Goal: Leave review/rating: Leave review/rating

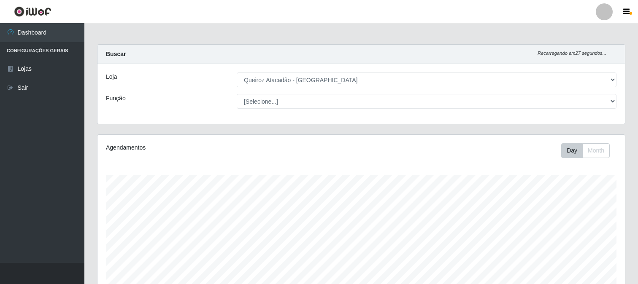
select select "464"
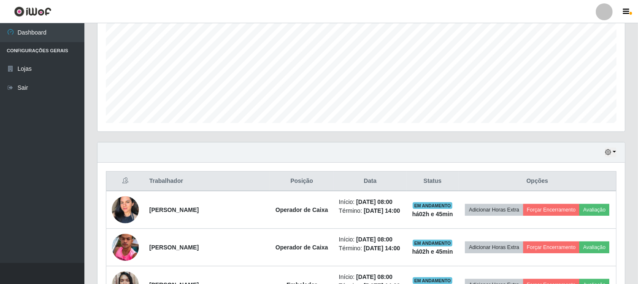
scroll to position [172, 0]
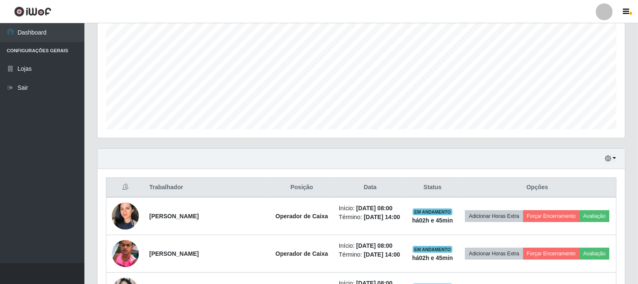
click at [618, 157] on div "Hoje 1 dia 3 dias 1 Semana Não encerrados" at bounding box center [360, 159] width 527 height 20
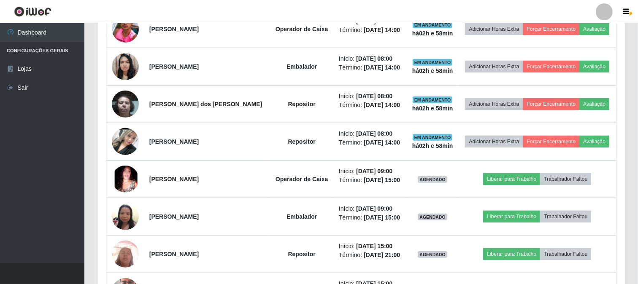
scroll to position [397, 0]
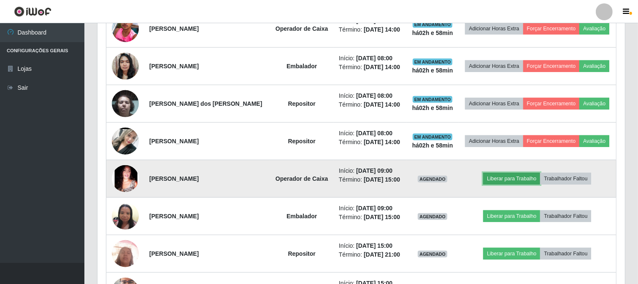
click at [509, 177] on button "Liberar para Trabalho" at bounding box center [511, 179] width 57 height 12
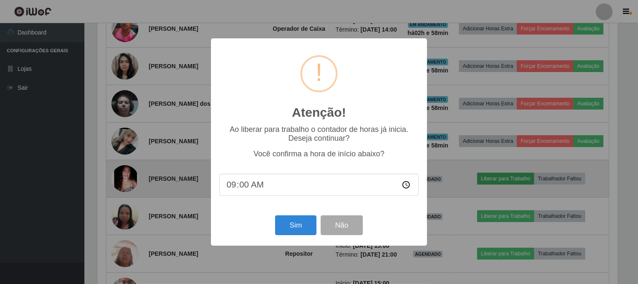
scroll to position [175, 522]
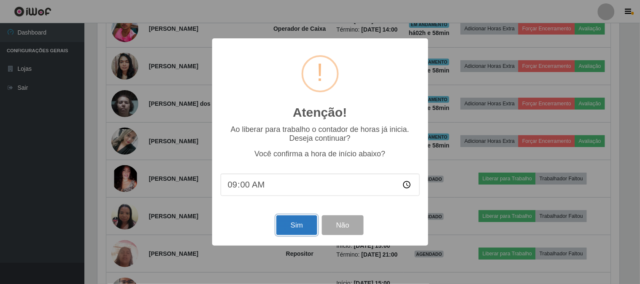
click at [292, 227] on button "Sim" at bounding box center [296, 226] width 41 height 20
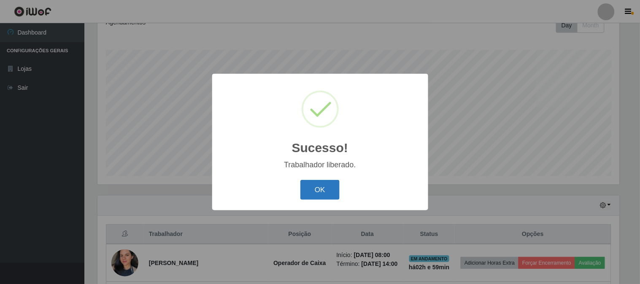
click at [335, 185] on button "OK" at bounding box center [319, 190] width 39 height 20
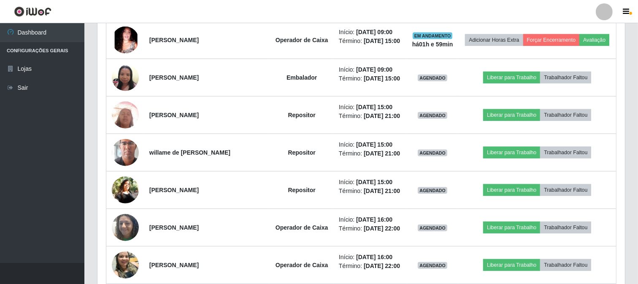
scroll to position [547, 0]
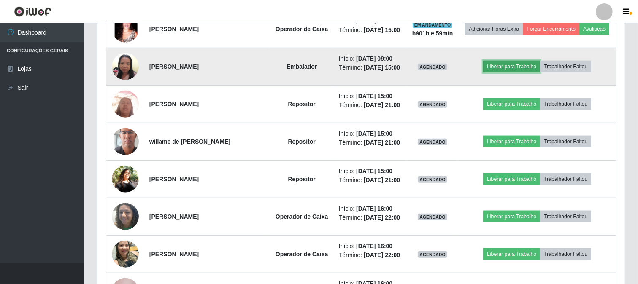
click at [519, 65] on button "Liberar para Trabalho" at bounding box center [511, 67] width 57 height 12
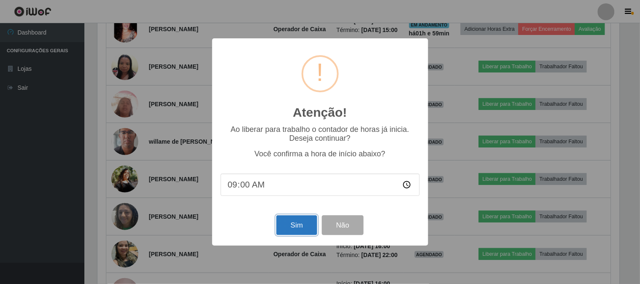
click at [293, 230] on button "Sim" at bounding box center [296, 226] width 41 height 20
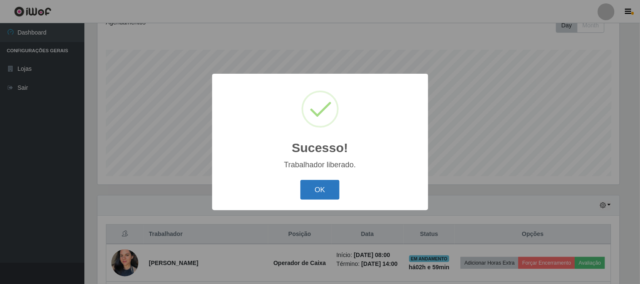
click at [319, 189] on button "OK" at bounding box center [319, 190] width 39 height 20
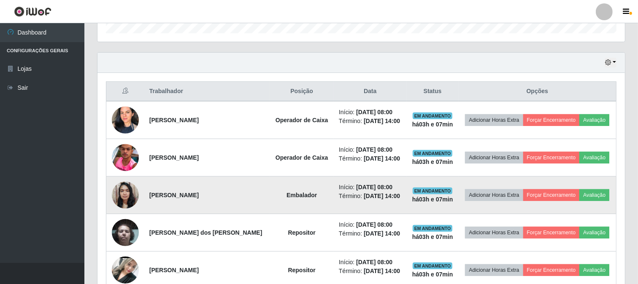
scroll to position [266, 0]
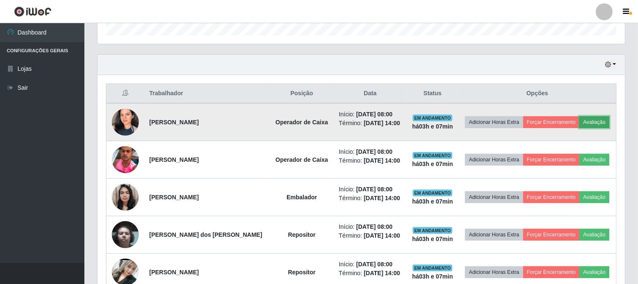
click at [596, 119] on button "Avaliação" at bounding box center [594, 122] width 30 height 12
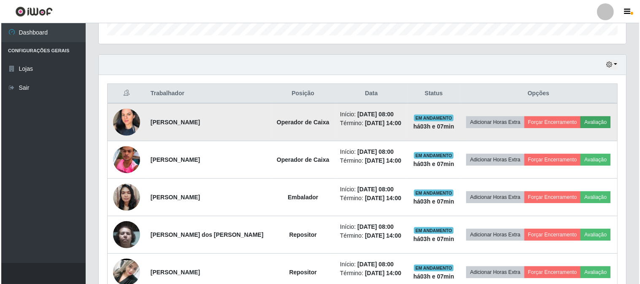
scroll to position [175, 522]
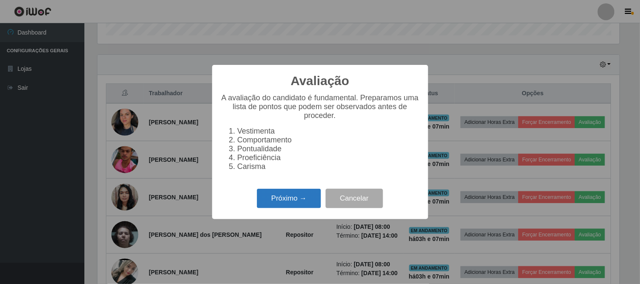
click at [275, 207] on button "Próximo →" at bounding box center [289, 199] width 64 height 20
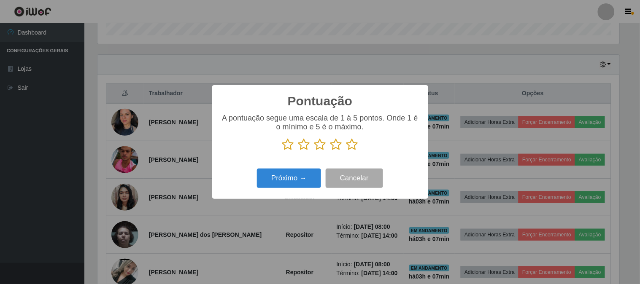
scroll to position [421697, 421350]
click at [353, 146] on icon at bounding box center [352, 144] width 12 height 13
click at [346, 151] on input "radio" at bounding box center [346, 151] width 0 height 0
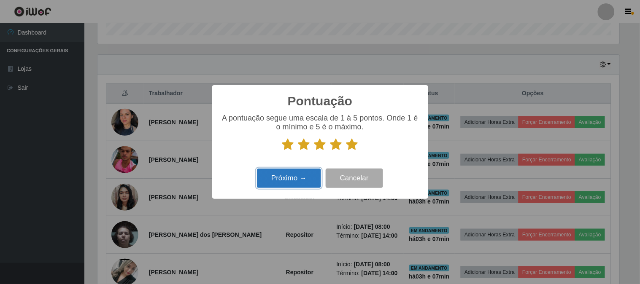
click at [306, 175] on button "Próximo →" at bounding box center [289, 179] width 64 height 20
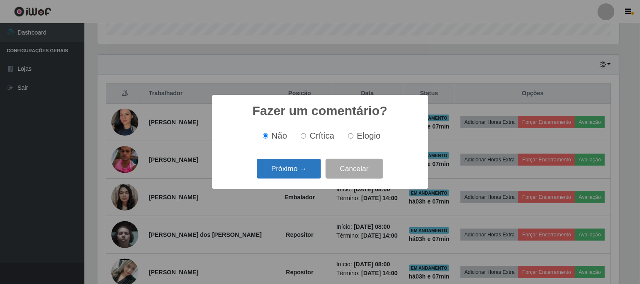
click at [305, 171] on button "Próximo →" at bounding box center [289, 169] width 64 height 20
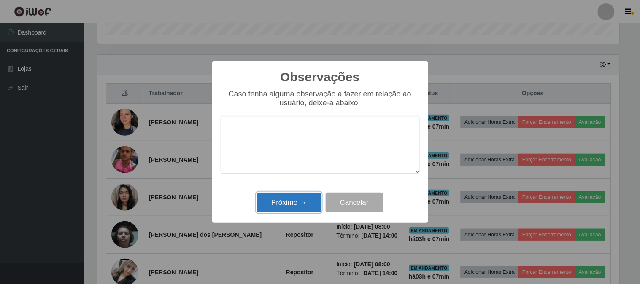
click at [297, 205] on button "Próximo →" at bounding box center [289, 203] width 64 height 20
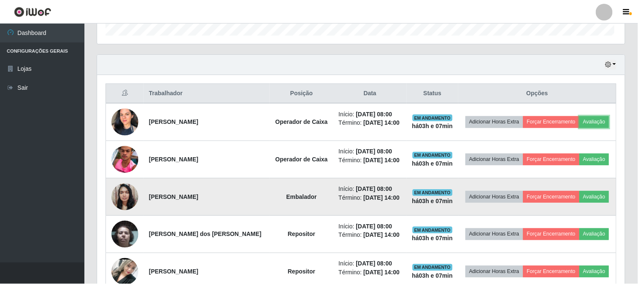
scroll to position [175, 527]
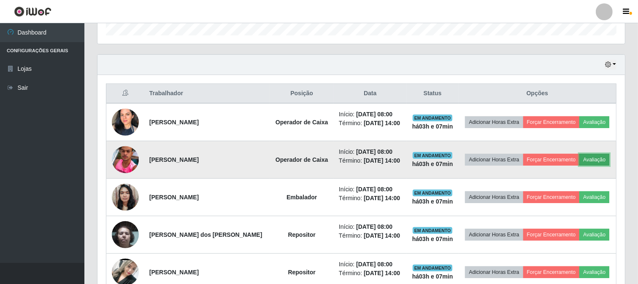
click at [593, 158] on button "Avaliação" at bounding box center [594, 160] width 30 height 12
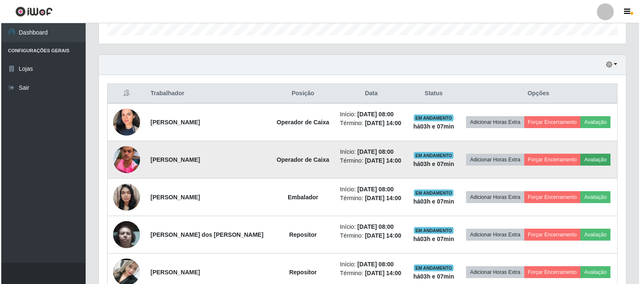
scroll to position [175, 522]
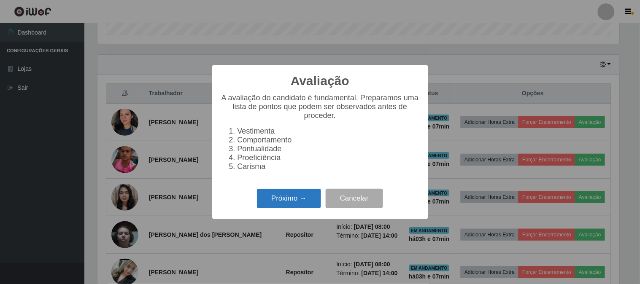
click at [287, 204] on button "Próximo →" at bounding box center [289, 199] width 64 height 20
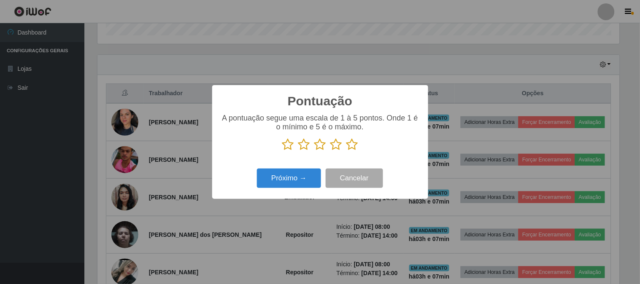
scroll to position [421697, 421350]
click at [355, 146] on icon at bounding box center [352, 144] width 12 height 13
click at [346, 151] on input "radio" at bounding box center [346, 151] width 0 height 0
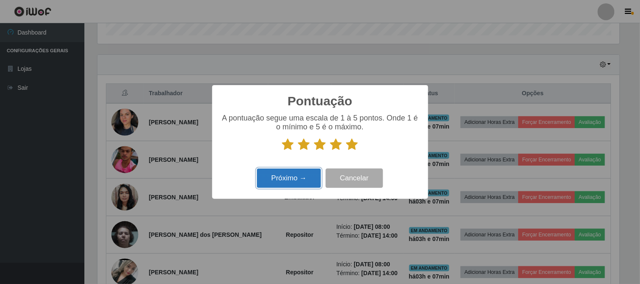
click at [293, 184] on button "Próximo →" at bounding box center [289, 179] width 64 height 20
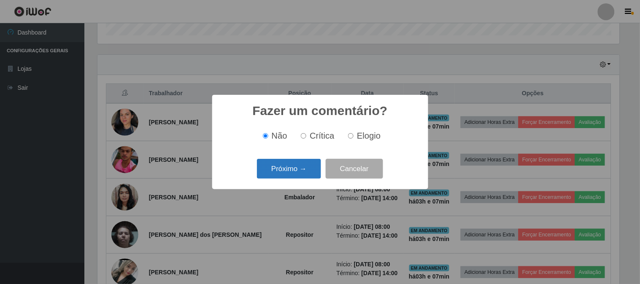
click at [295, 173] on button "Próximo →" at bounding box center [289, 169] width 64 height 20
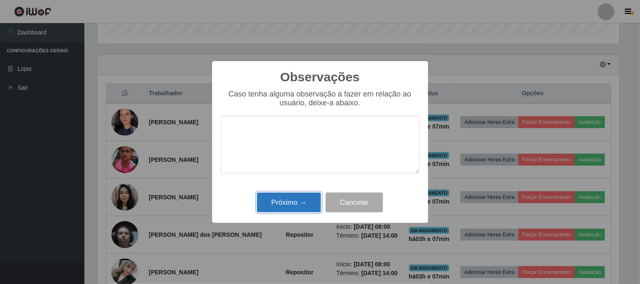
click at [294, 203] on button "Próximo →" at bounding box center [289, 203] width 64 height 20
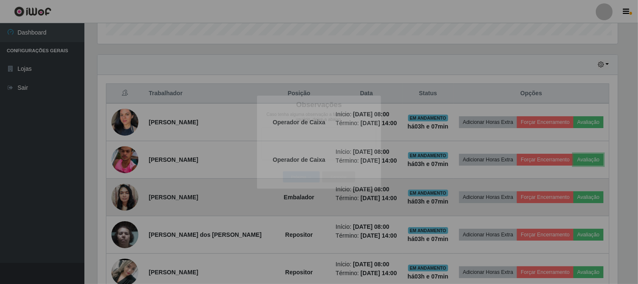
scroll to position [175, 527]
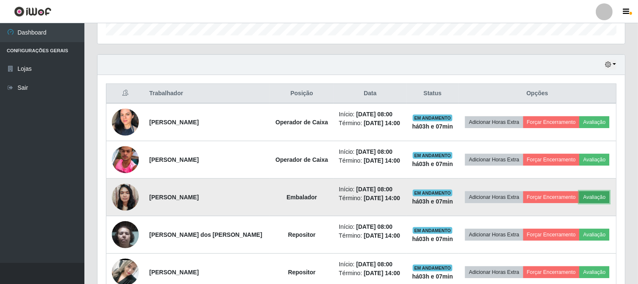
click at [596, 199] on button "Avaliação" at bounding box center [594, 198] width 30 height 12
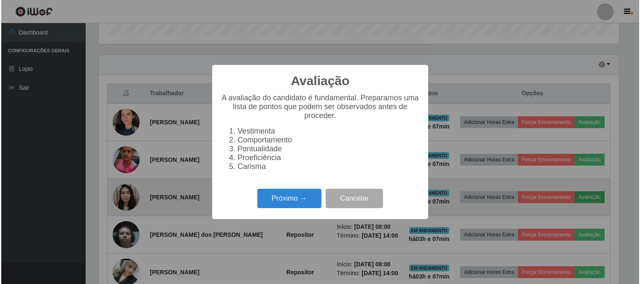
scroll to position [175, 522]
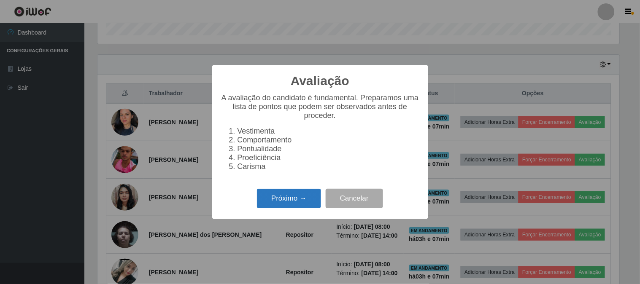
click at [281, 207] on button "Próximo →" at bounding box center [289, 199] width 64 height 20
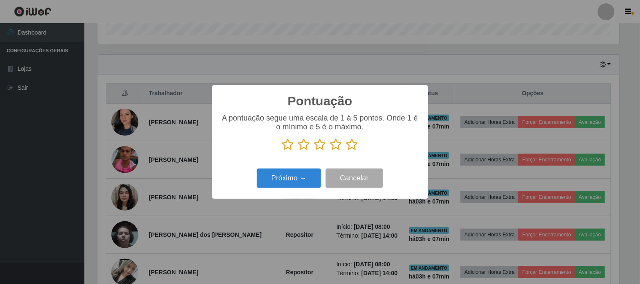
scroll to position [421697, 421350]
click at [352, 143] on icon at bounding box center [352, 144] width 12 height 13
click at [346, 151] on input "radio" at bounding box center [346, 151] width 0 height 0
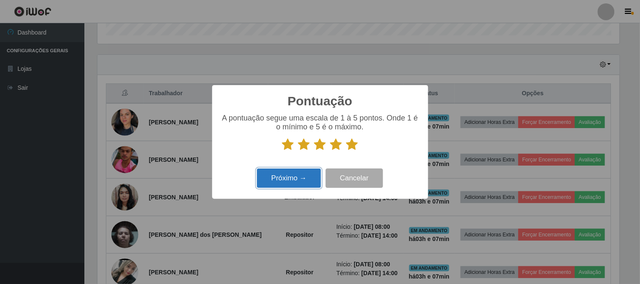
click at [277, 186] on button "Próximo →" at bounding box center [289, 179] width 64 height 20
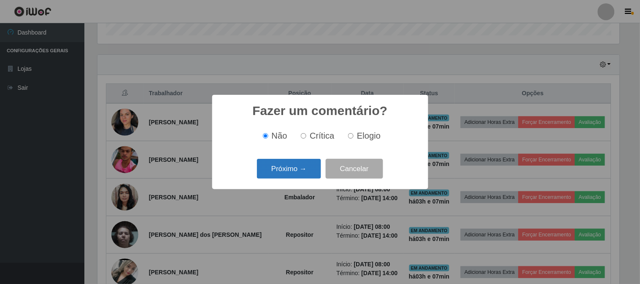
click at [295, 173] on button "Próximo →" at bounding box center [289, 169] width 64 height 20
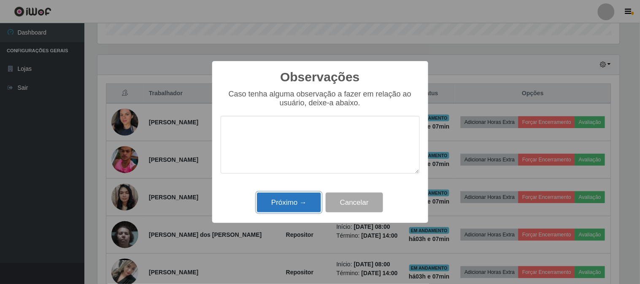
click at [299, 205] on button "Próximo →" at bounding box center [289, 203] width 64 height 20
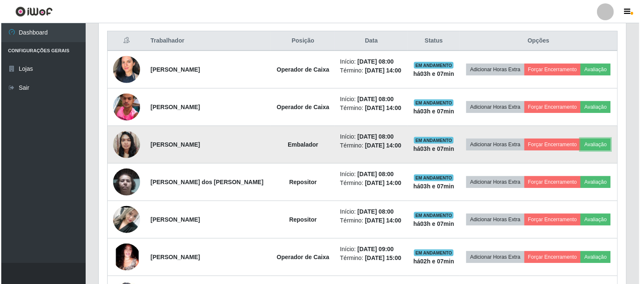
scroll to position [360, 0]
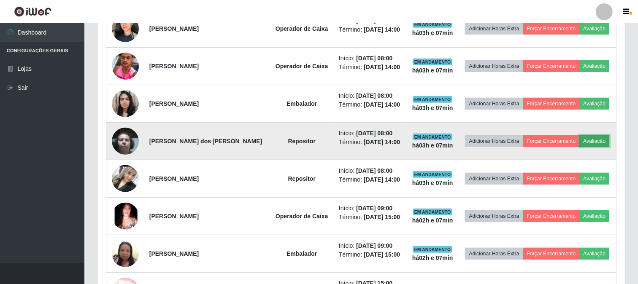
click at [595, 144] on button "Avaliação" at bounding box center [594, 141] width 30 height 12
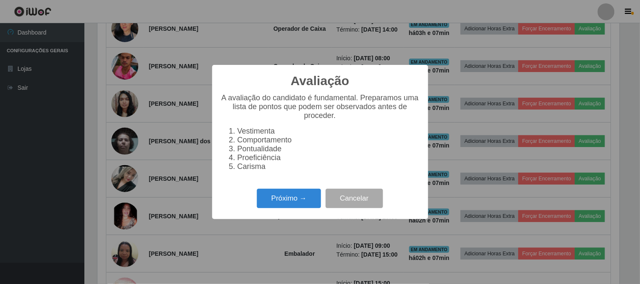
scroll to position [175, 522]
click at [313, 201] on button "Próximo →" at bounding box center [289, 199] width 64 height 20
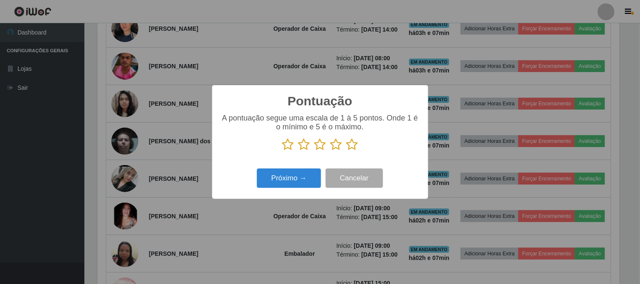
scroll to position [421697, 421350]
click at [351, 146] on icon at bounding box center [352, 144] width 12 height 13
click at [346, 151] on input "radio" at bounding box center [346, 151] width 0 height 0
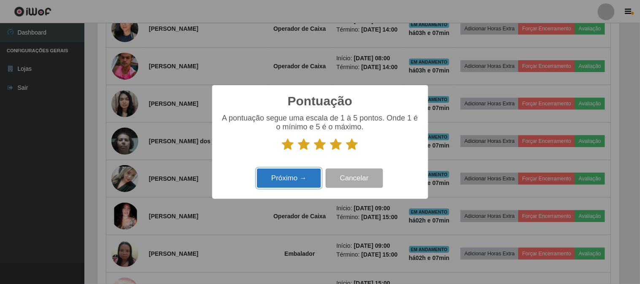
click at [280, 184] on button "Próximo →" at bounding box center [289, 179] width 64 height 20
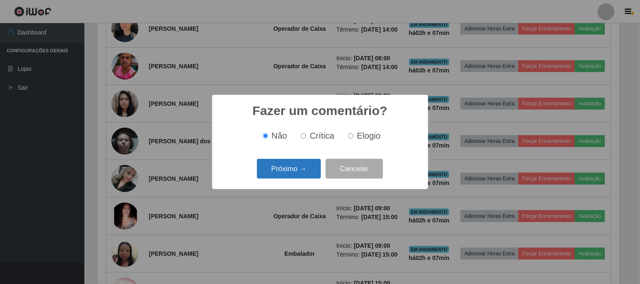
click at [284, 169] on button "Próximo →" at bounding box center [289, 169] width 64 height 20
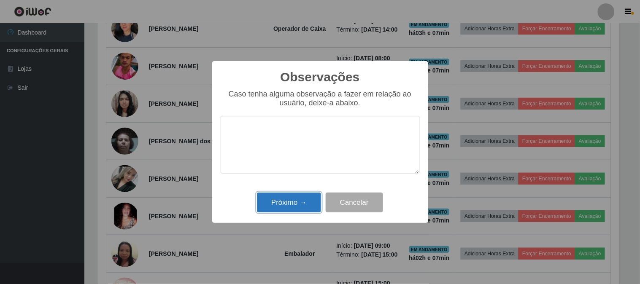
click at [292, 201] on button "Próximo →" at bounding box center [289, 203] width 64 height 20
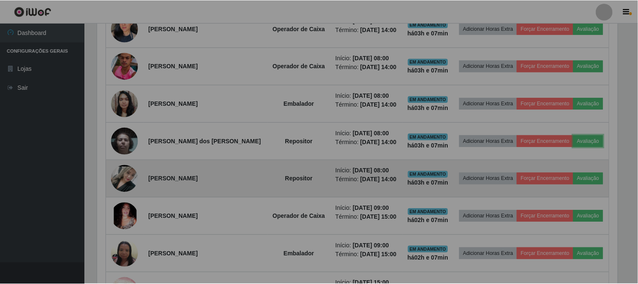
scroll to position [175, 527]
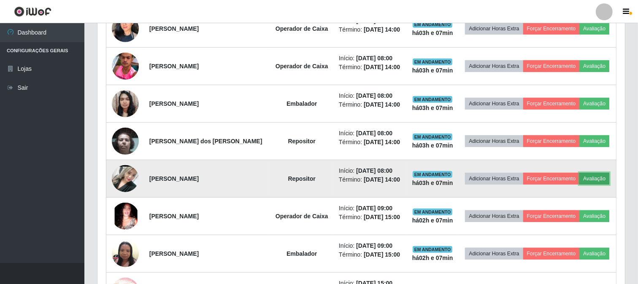
click at [598, 178] on button "Avaliação" at bounding box center [594, 179] width 30 height 12
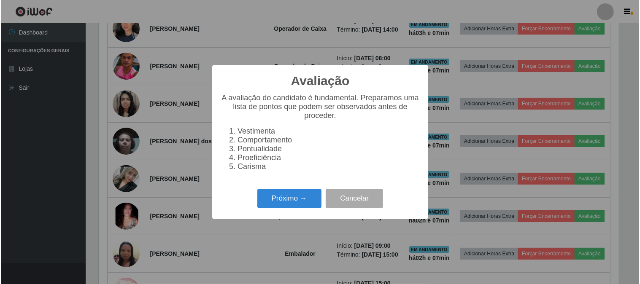
scroll to position [175, 522]
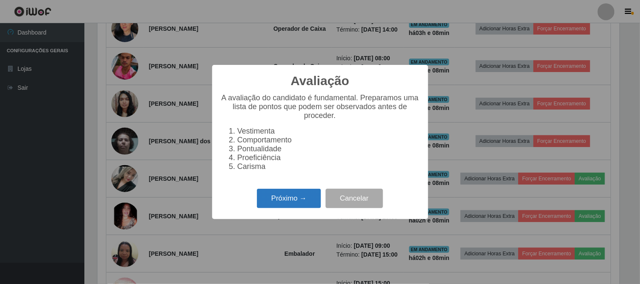
click at [288, 205] on button "Próximo →" at bounding box center [289, 199] width 64 height 20
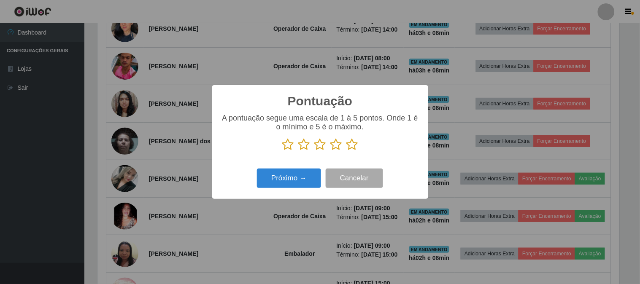
click at [353, 148] on icon at bounding box center [352, 144] width 12 height 13
click at [346, 151] on input "radio" at bounding box center [346, 151] width 0 height 0
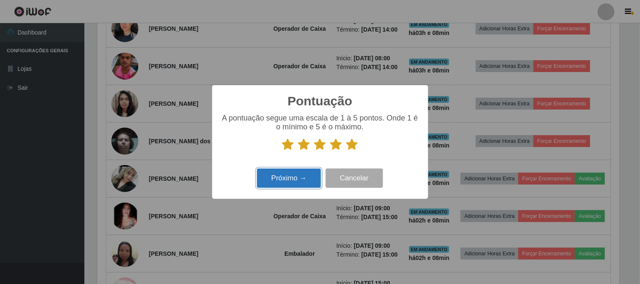
click at [296, 179] on button "Próximo →" at bounding box center [289, 179] width 64 height 20
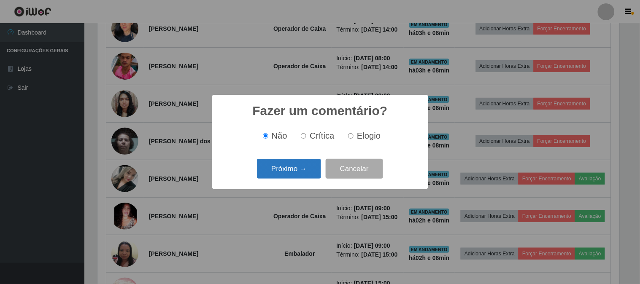
click at [300, 174] on button "Próximo →" at bounding box center [289, 169] width 64 height 20
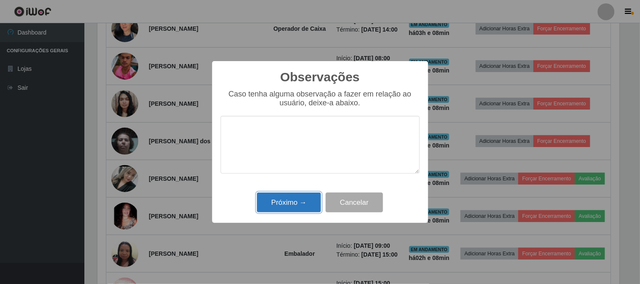
click at [289, 200] on button "Próximo →" at bounding box center [289, 203] width 64 height 20
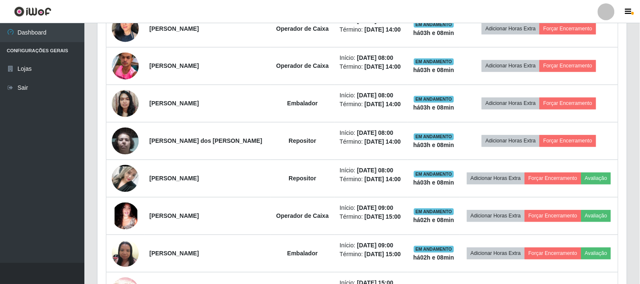
scroll to position [175, 527]
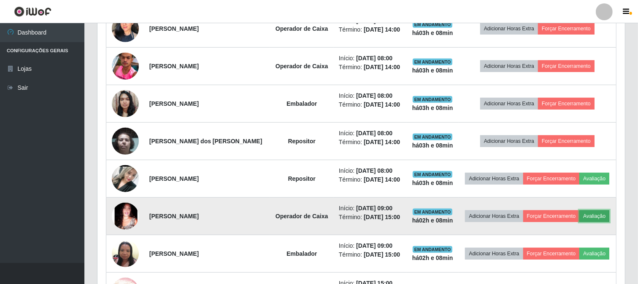
click at [597, 217] on button "Avaliação" at bounding box center [594, 217] width 30 height 12
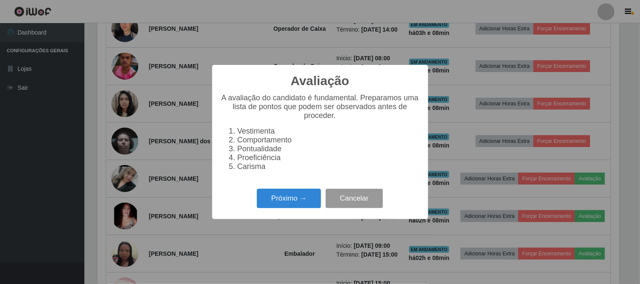
scroll to position [0, 0]
click at [269, 197] on button "Próximo →" at bounding box center [289, 199] width 64 height 20
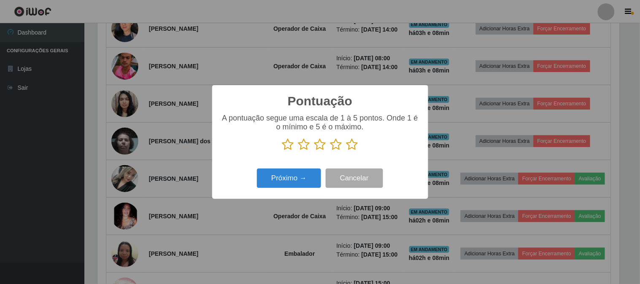
click at [354, 144] on icon at bounding box center [352, 144] width 12 height 13
click at [346, 151] on input "radio" at bounding box center [346, 151] width 0 height 0
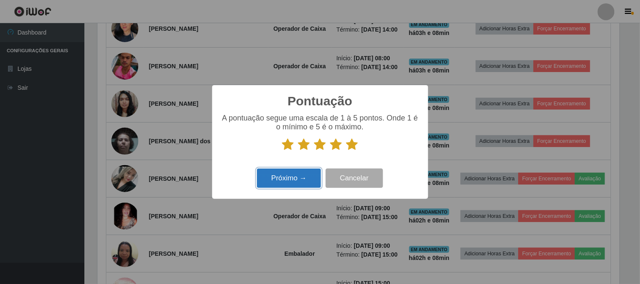
click at [282, 183] on button "Próximo →" at bounding box center [289, 179] width 64 height 20
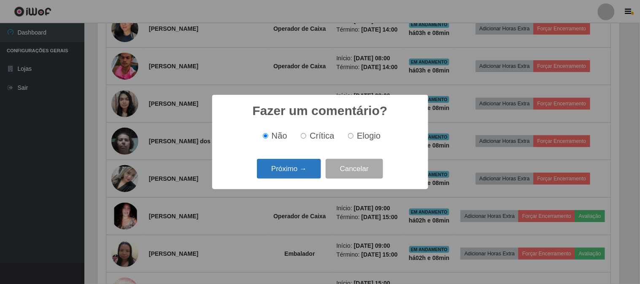
click at [289, 172] on button "Próximo →" at bounding box center [289, 169] width 64 height 20
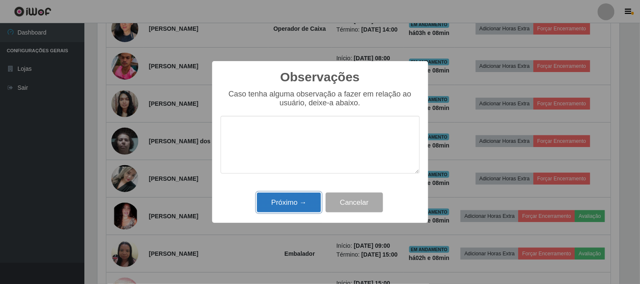
click at [289, 200] on button "Próximo →" at bounding box center [289, 203] width 64 height 20
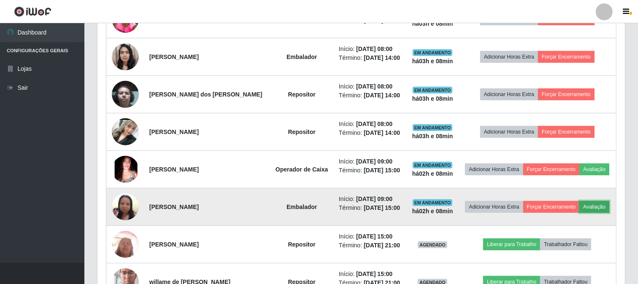
click at [596, 209] on button "Avaliação" at bounding box center [594, 207] width 30 height 12
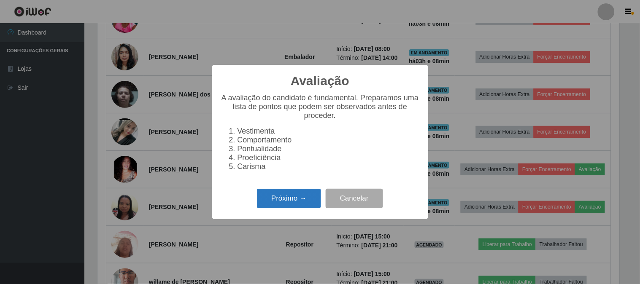
click at [267, 205] on button "Próximo →" at bounding box center [289, 199] width 64 height 20
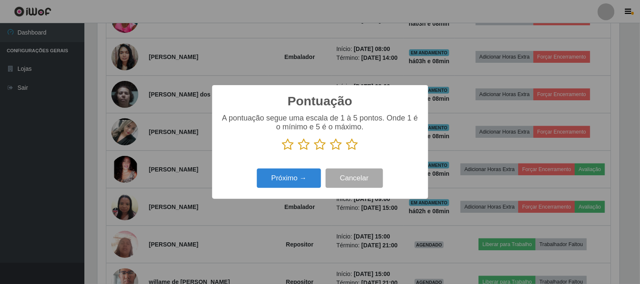
click at [355, 146] on icon at bounding box center [352, 144] width 12 height 13
click at [346, 151] on input "radio" at bounding box center [346, 151] width 0 height 0
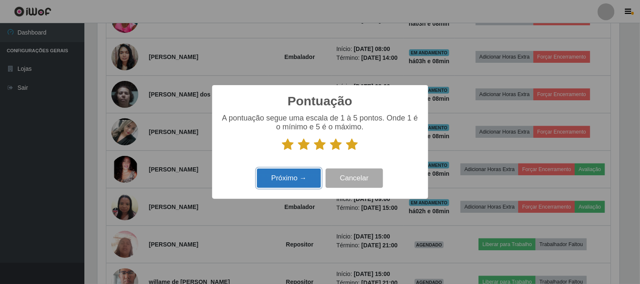
click at [305, 172] on button "Próximo →" at bounding box center [289, 179] width 64 height 20
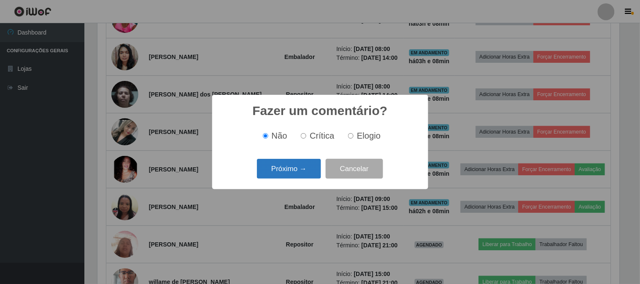
click at [292, 169] on button "Próximo →" at bounding box center [289, 169] width 64 height 20
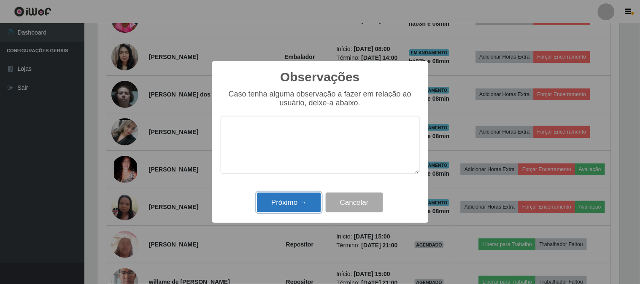
click at [294, 199] on button "Próximo →" at bounding box center [289, 203] width 64 height 20
